Goal: Entertainment & Leisure: Browse casually

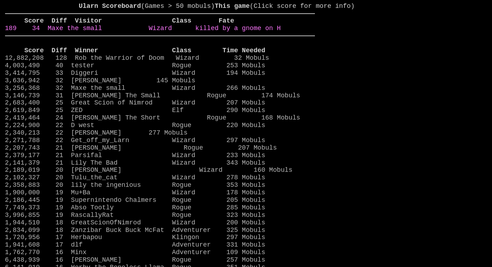
click at [281, 32] on link "189 34 Maxe the small Wizard killed by a gnome on H" at bounding box center [143, 28] width 276 height 7
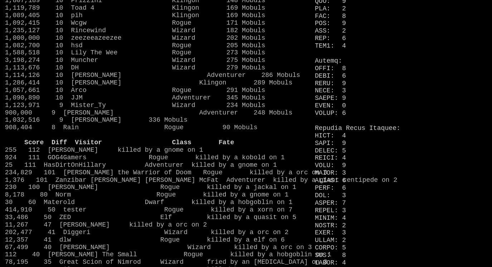
scroll to position [462, 0]
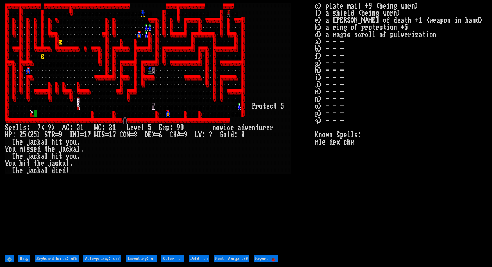
click at [168, 184] on larn at bounding box center [160, 128] width 310 height 251
